Goal: Task Accomplishment & Management: Use online tool/utility

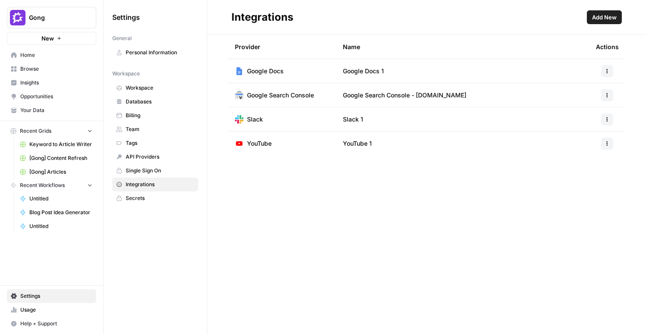
click at [43, 57] on span "Home" at bounding box center [56, 55] width 72 height 8
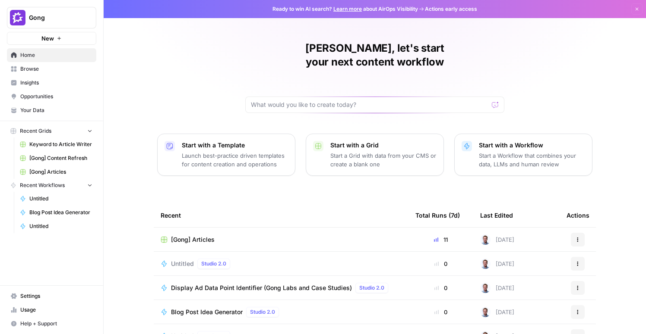
click at [49, 170] on span "[Gong] Articles" at bounding box center [60, 172] width 63 height 8
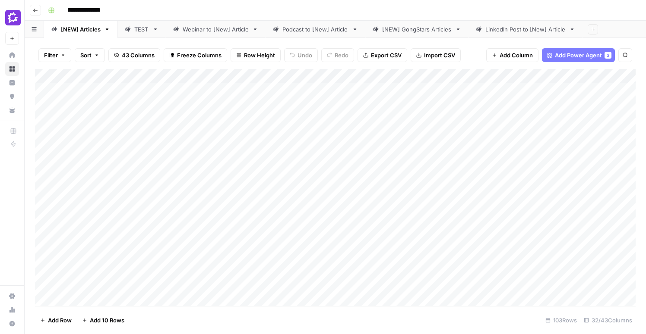
click at [56, 233] on div "Add Column" at bounding box center [335, 187] width 600 height 237
click at [454, 225] on div "Add Column" at bounding box center [335, 187] width 600 height 237
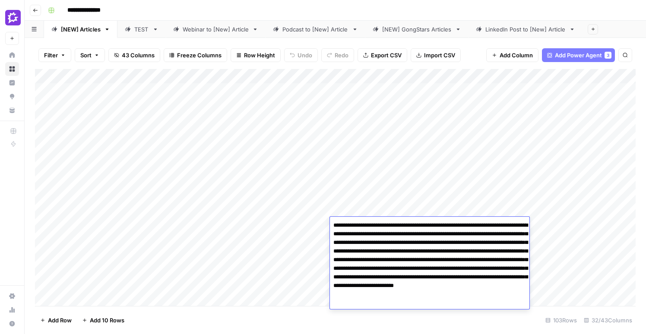
click at [480, 209] on div "Add Column" at bounding box center [335, 187] width 600 height 237
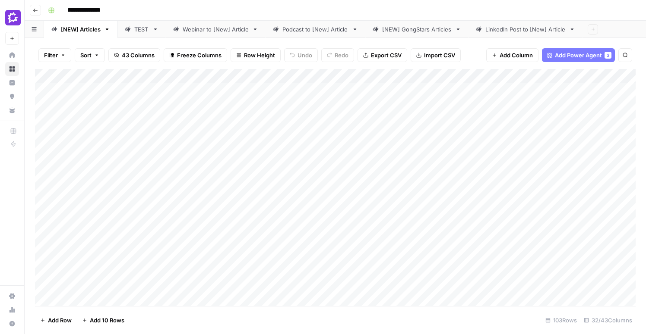
click at [488, 228] on div "Add Column" at bounding box center [335, 187] width 600 height 237
click at [305, 224] on div "Add Column" at bounding box center [335, 187] width 600 height 237
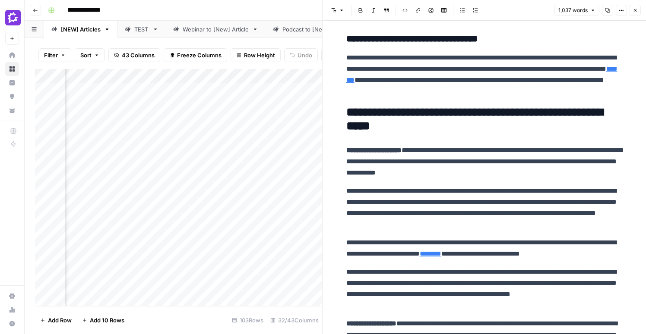
scroll to position [1480, 0]
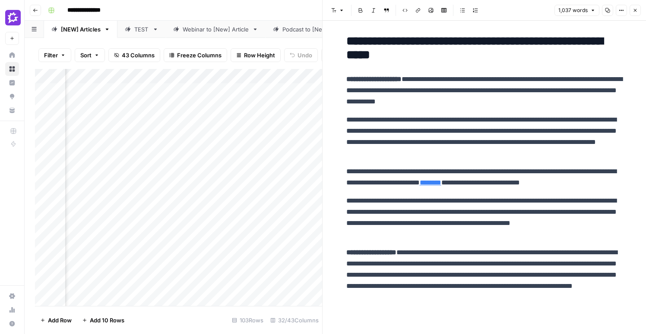
click at [637, 9] on icon "button" at bounding box center [634, 10] width 5 height 5
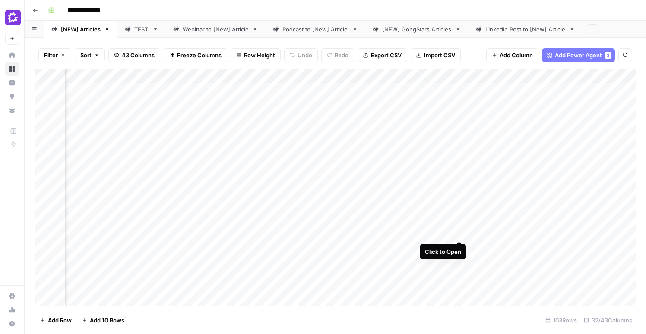
click at [460, 225] on div "Add Column" at bounding box center [335, 187] width 600 height 237
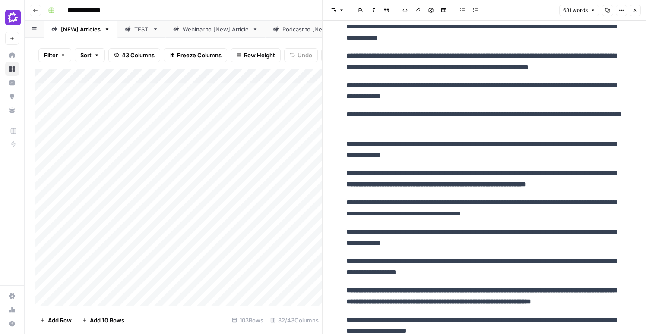
click at [37, 186] on div "Add Column" at bounding box center [178, 187] width 287 height 237
click at [154, 231] on div "Add Column" at bounding box center [178, 187] width 287 height 237
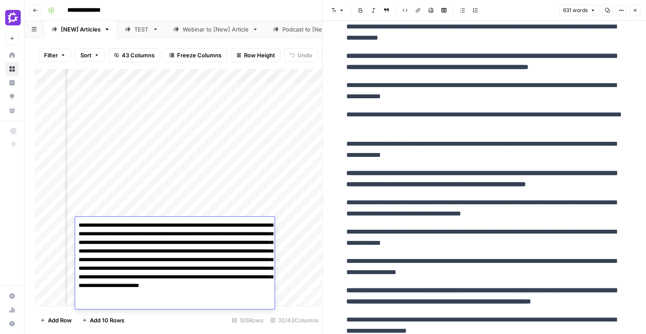
drag, startPoint x: 97, startPoint y: 244, endPoint x: 226, endPoint y: 254, distance: 129.4
click at [226, 254] on textarea "**********" at bounding box center [174, 265] width 199 height 90
click at [221, 250] on textarea "**********" at bounding box center [174, 265] width 199 height 90
drag, startPoint x: 226, startPoint y: 252, endPoint x: 104, endPoint y: 244, distance: 121.9
click at [104, 244] on textarea "**********" at bounding box center [174, 265] width 199 height 90
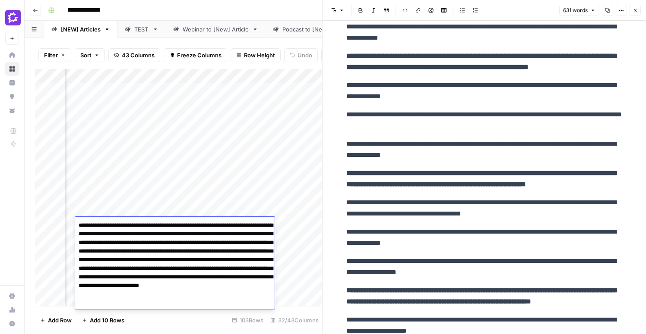
click at [104, 244] on textarea "**********" at bounding box center [174, 265] width 199 height 90
click at [239, 203] on div "Add Column" at bounding box center [178, 187] width 287 height 237
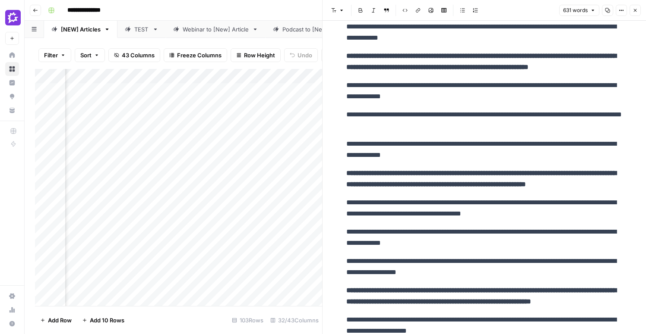
scroll to position [0, 240]
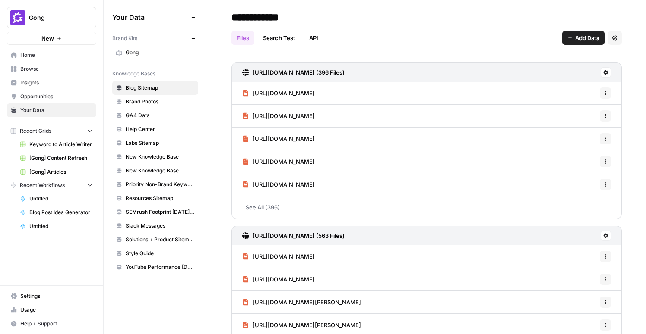
click at [132, 53] on span "Gong" at bounding box center [160, 53] width 69 height 8
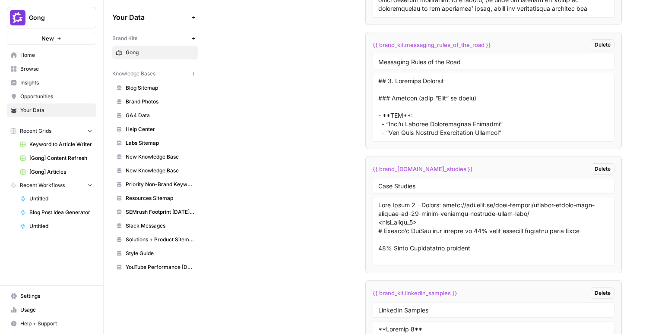
scroll to position [2555, 0]
